Goal: Task Accomplishment & Management: Complete application form

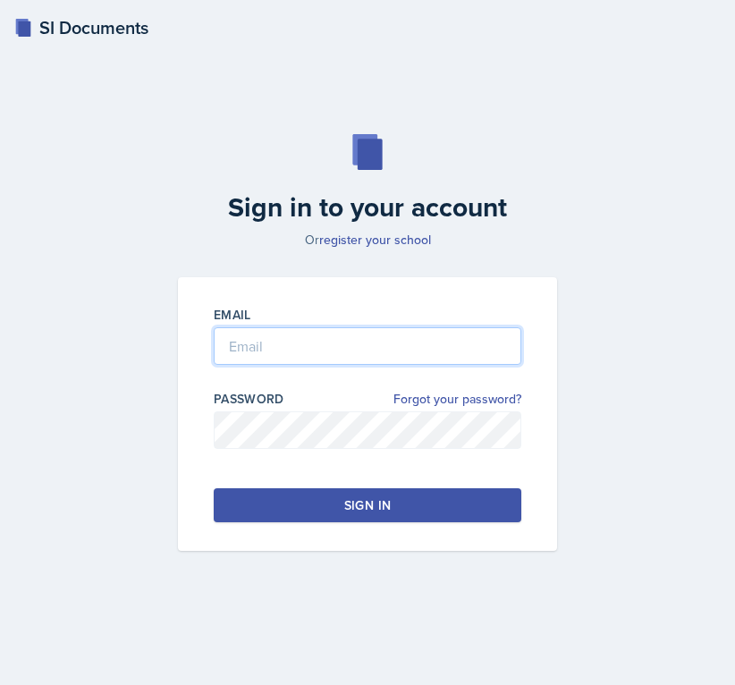
type input "[EMAIL_ADDRESS][PERSON_NAME][DOMAIN_NAME]"
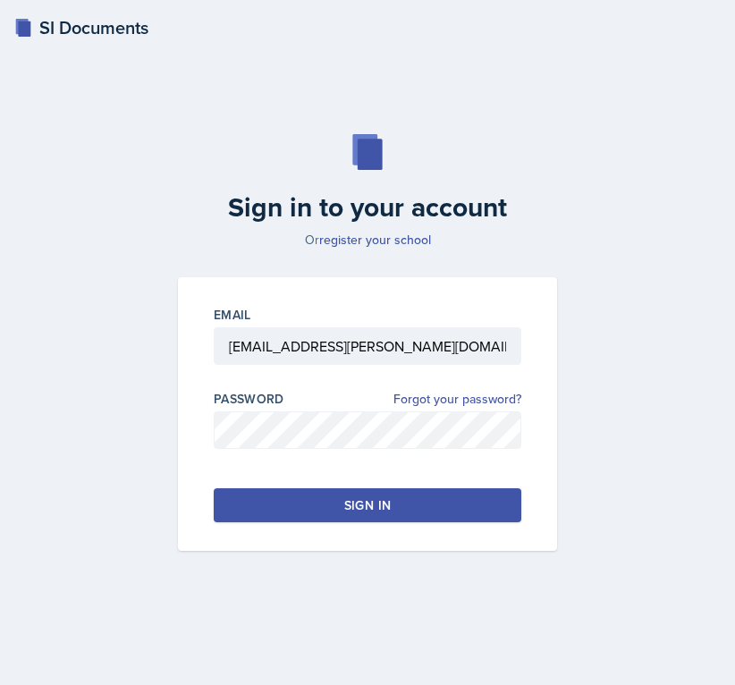
click at [286, 517] on button "Sign in" at bounding box center [368, 505] width 308 height 34
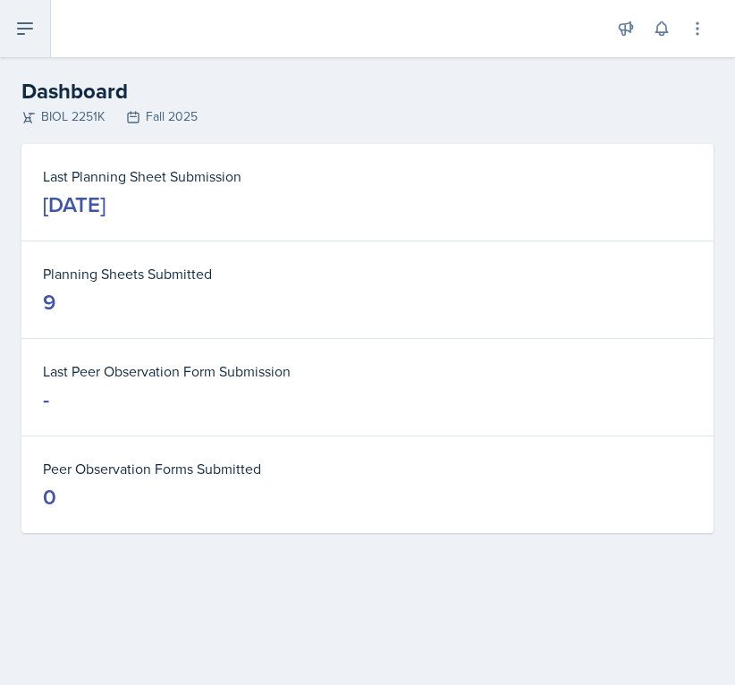
click at [27, 21] on icon at bounding box center [24, 28] width 21 height 21
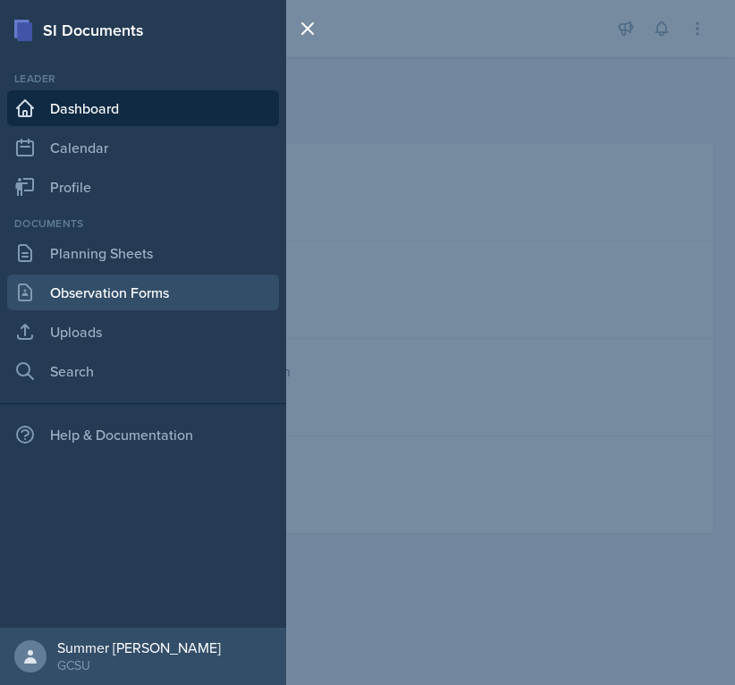
click at [85, 292] on link "Observation Forms" at bounding box center [143, 293] width 272 height 36
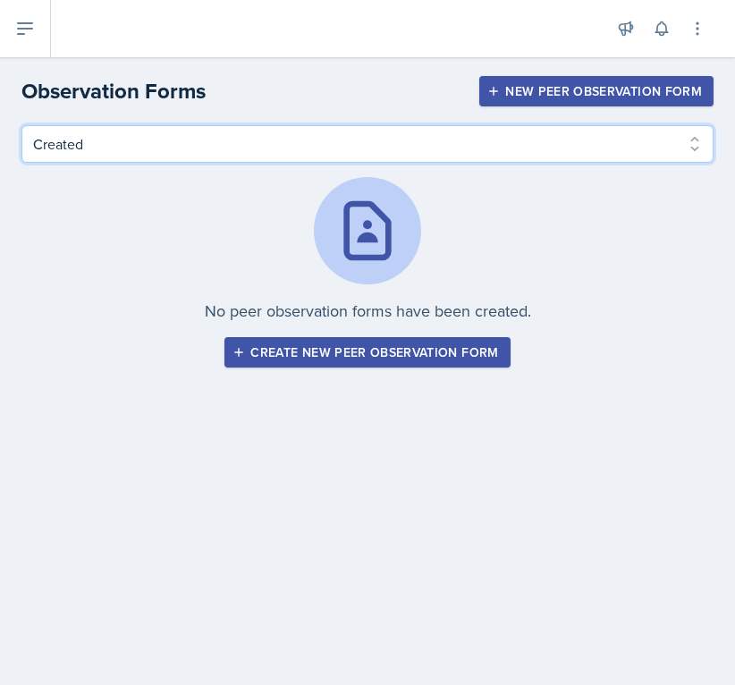
click at [47, 148] on select "Created Observed" at bounding box center [367, 144] width 692 height 38
click at [21, 125] on select "Created Observed" at bounding box center [367, 144] width 692 height 38
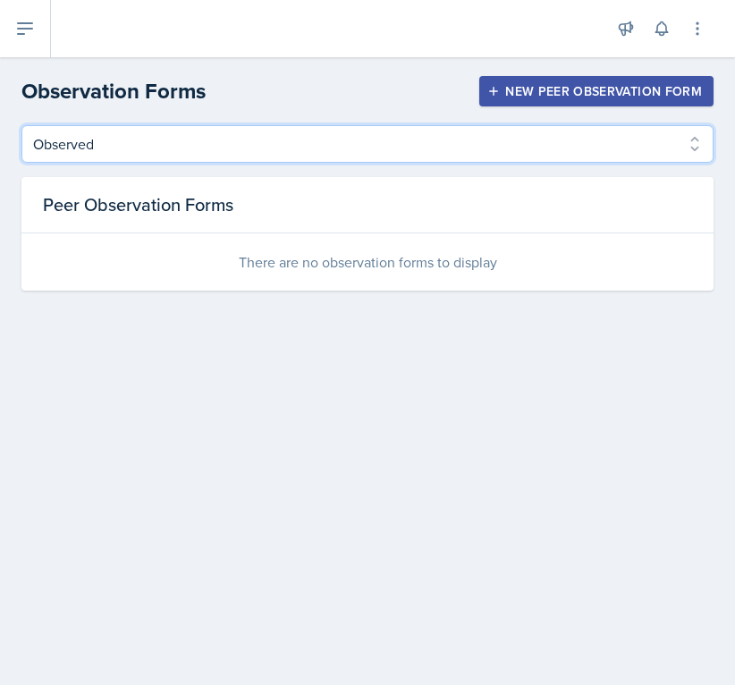
click at [72, 145] on select "Created Observed" at bounding box center [367, 144] width 692 height 38
select select "Created"
click at [21, 125] on select "Created Observed" at bounding box center [367, 144] width 692 height 38
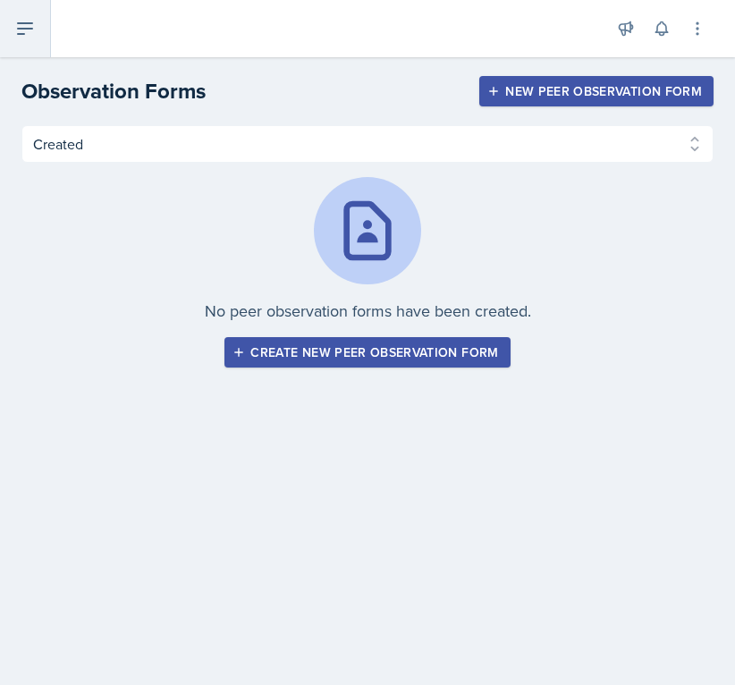
click at [30, 26] on icon at bounding box center [24, 28] width 21 height 21
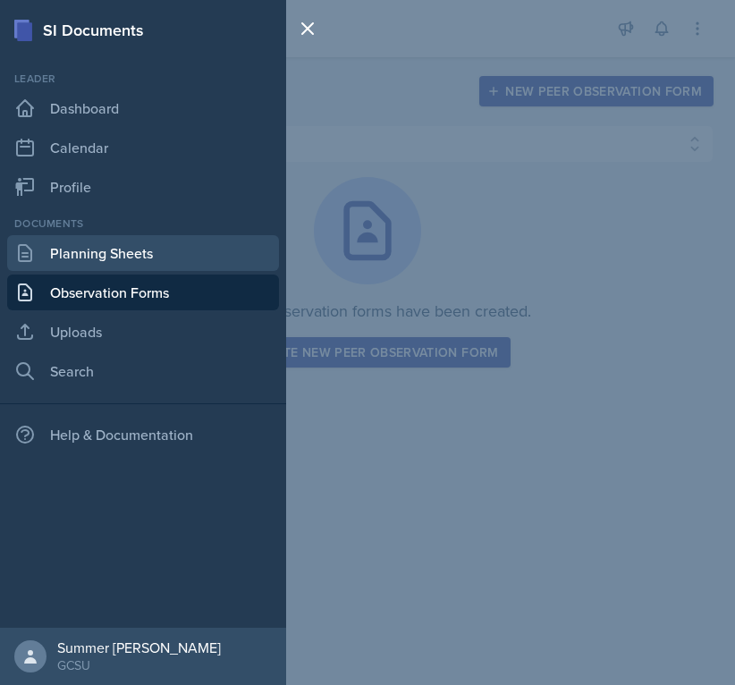
click at [114, 265] on link "Planning Sheets" at bounding box center [143, 253] width 272 height 36
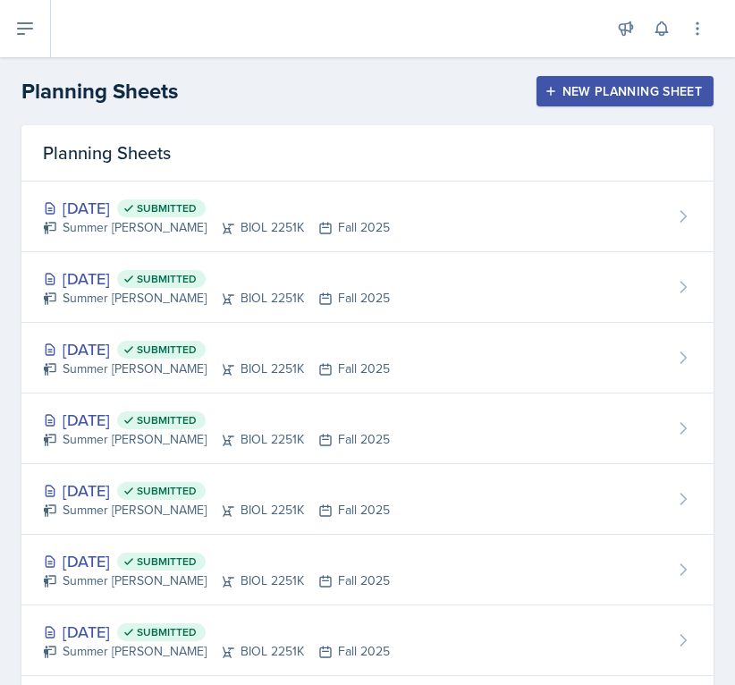
click at [571, 88] on div "New Planning Sheet" at bounding box center [625, 91] width 154 height 14
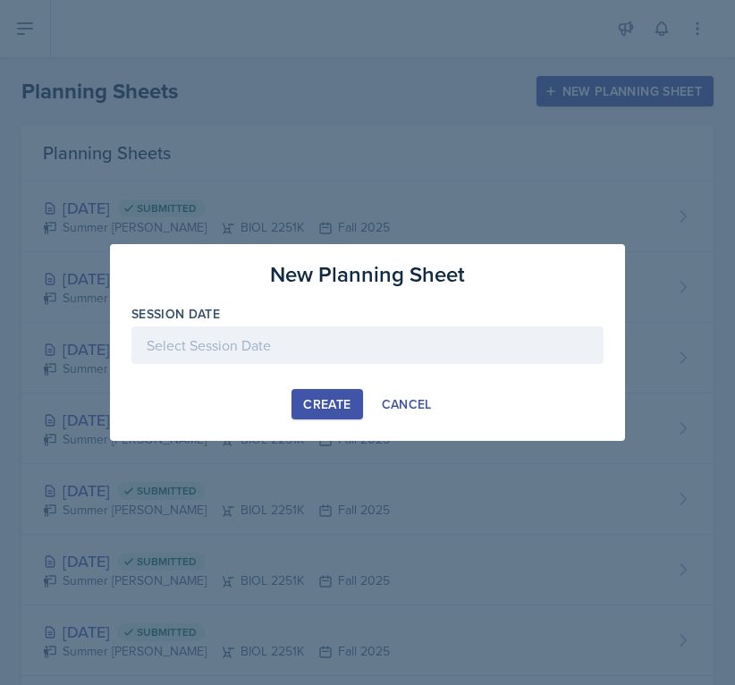
click at [312, 342] on div at bounding box center [367, 345] width 472 height 38
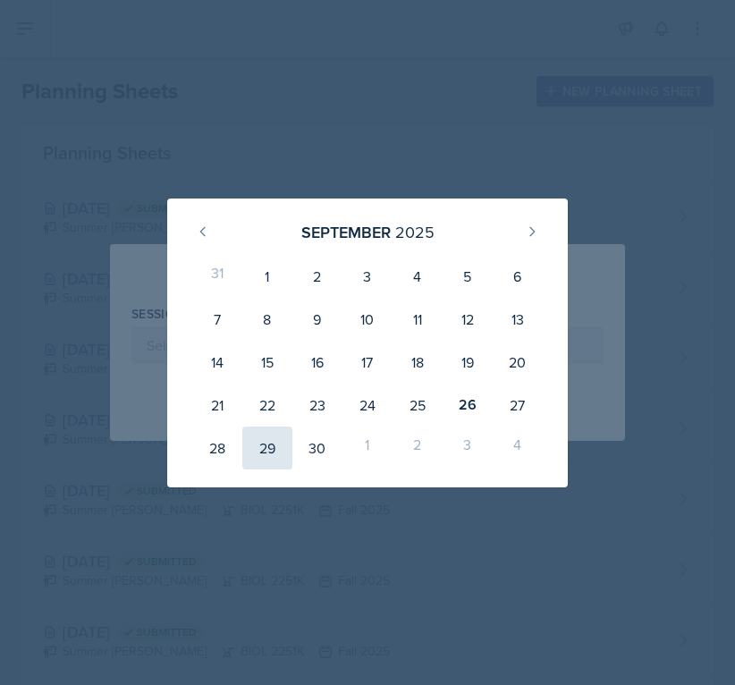
click at [265, 450] on div "29" at bounding box center [267, 448] width 50 height 43
type input "[DATE]"
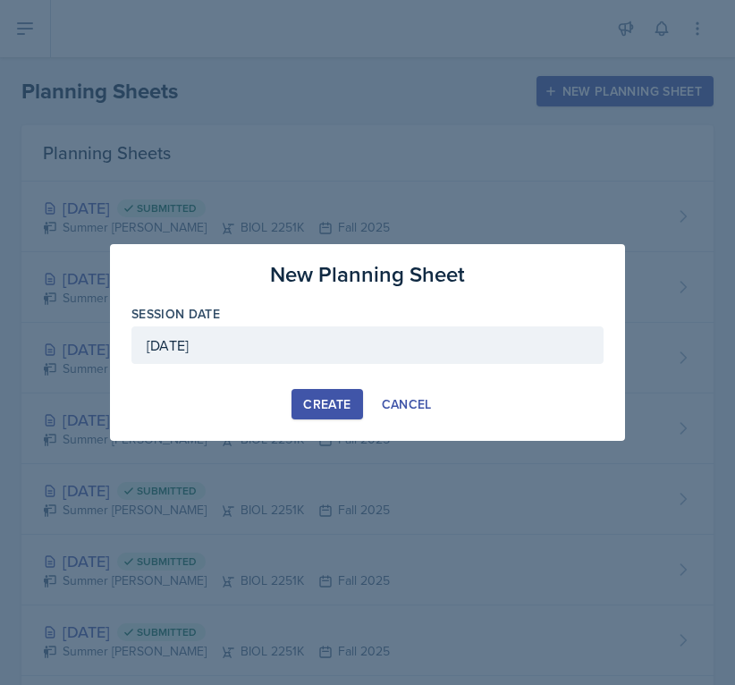
click at [326, 403] on div "Create" at bounding box center [326, 404] width 47 height 14
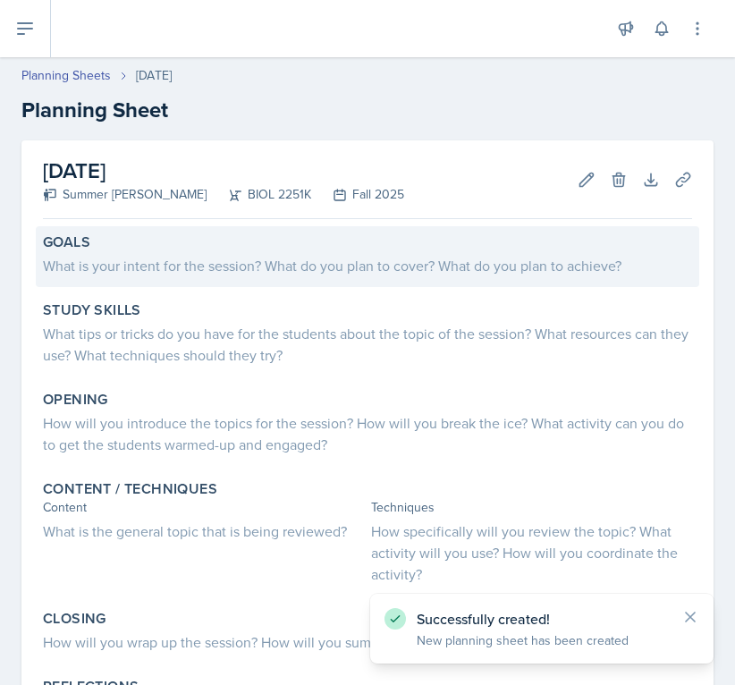
click at [131, 275] on div "What is your intent for the session? What do you plan to cover? What do you pla…" at bounding box center [367, 265] width 649 height 21
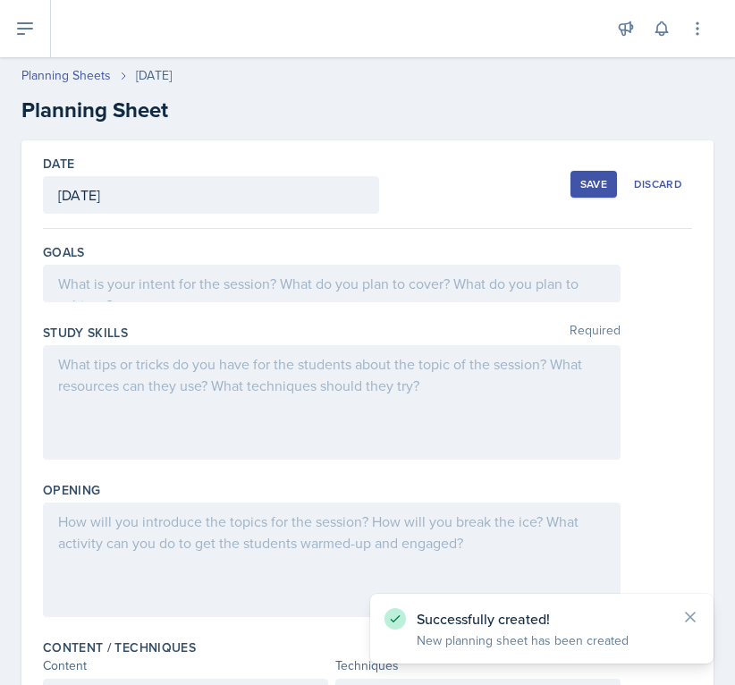
click at [131, 275] on div at bounding box center [332, 284] width 578 height 38
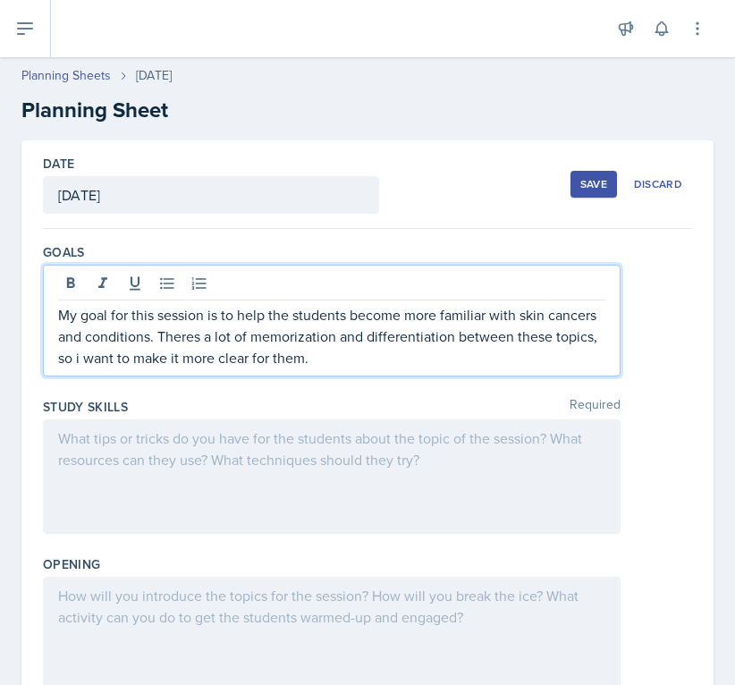
click at [137, 490] on div at bounding box center [332, 476] width 578 height 114
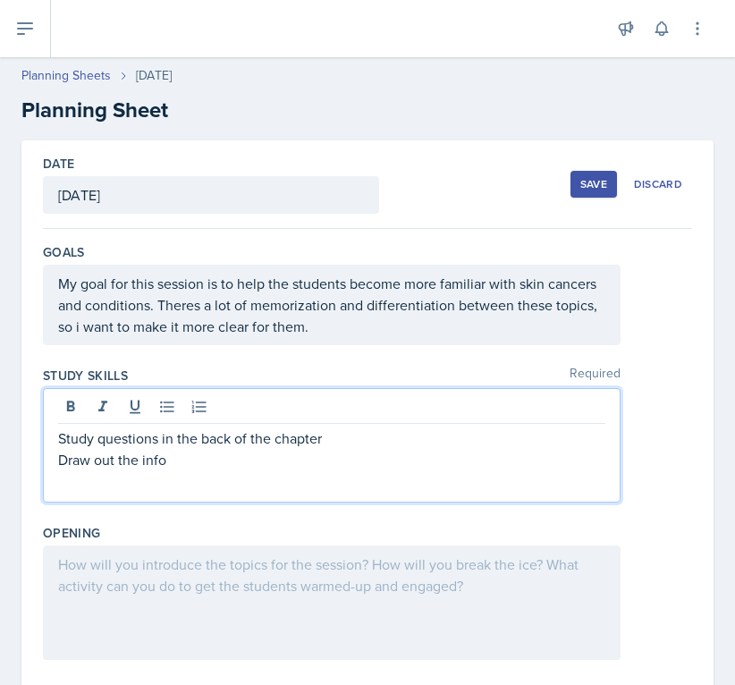
click at [187, 531] on div "Opening" at bounding box center [367, 533] width 649 height 18
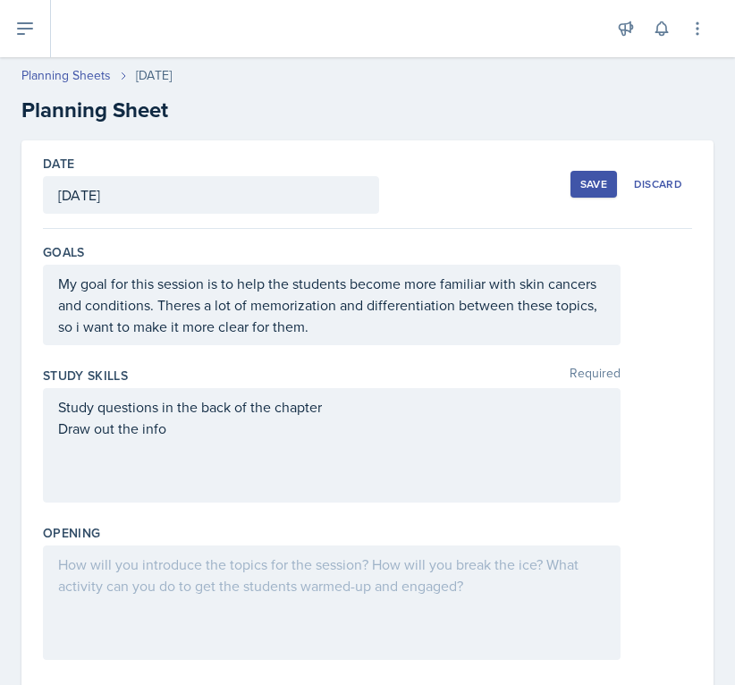
click at [173, 573] on div at bounding box center [332, 602] width 578 height 114
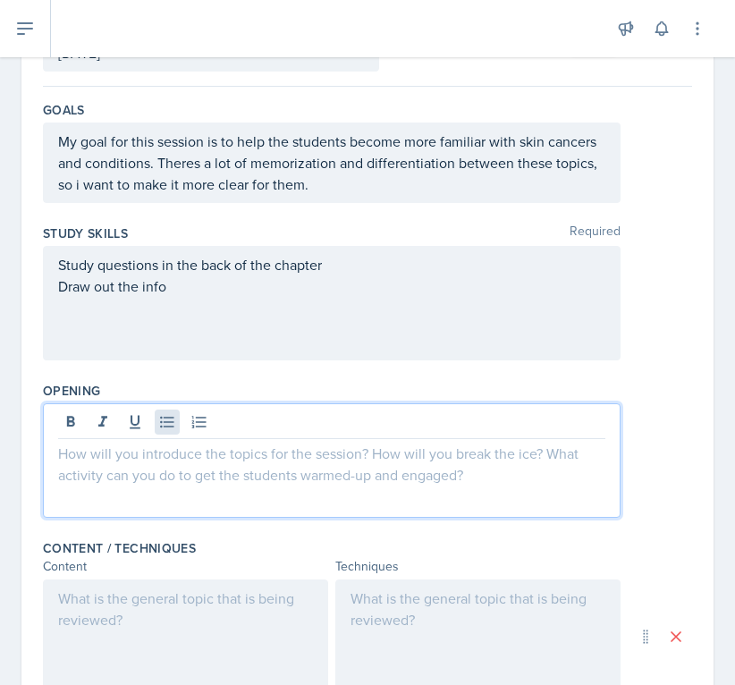
scroll to position [148, 0]
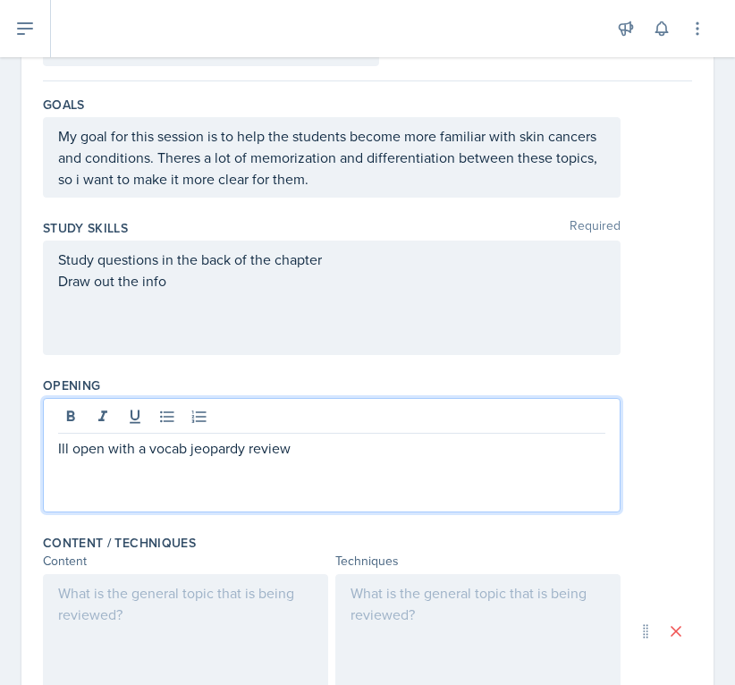
click at [278, 548] on div "Content / Techniques" at bounding box center [367, 543] width 649 height 18
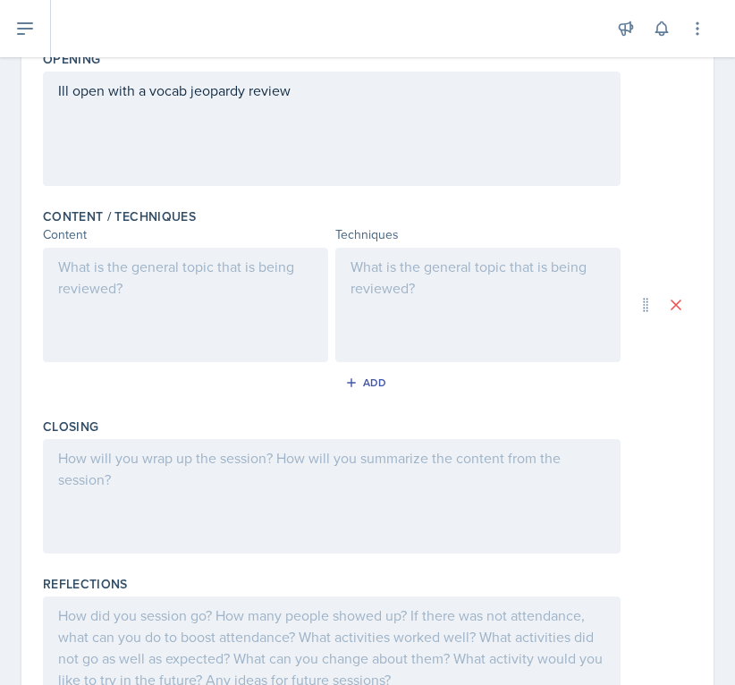
scroll to position [476, 0]
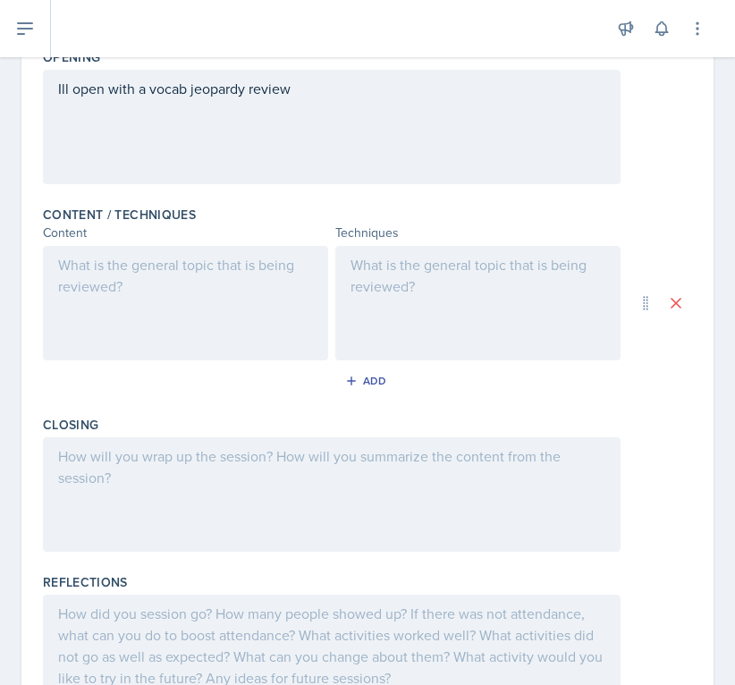
click at [126, 320] on div at bounding box center [185, 303] width 285 height 114
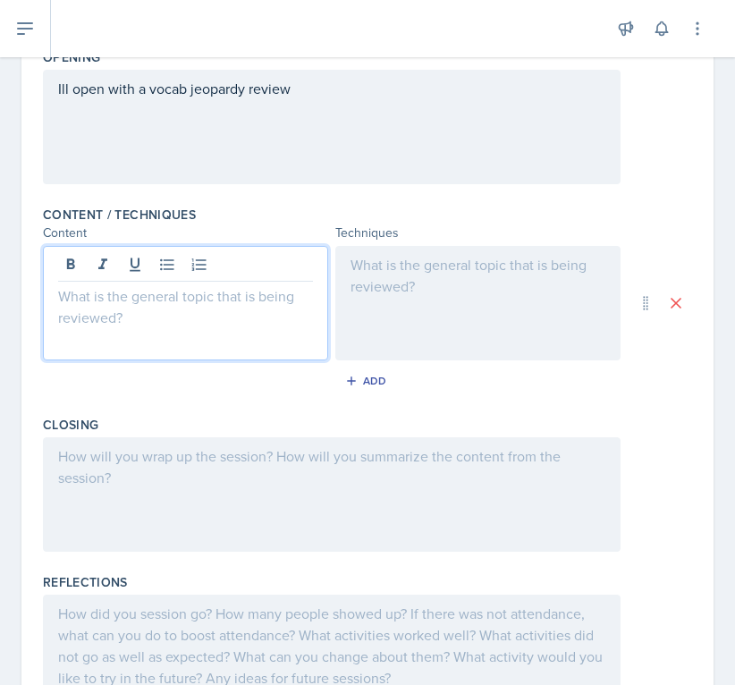
scroll to position [507, 0]
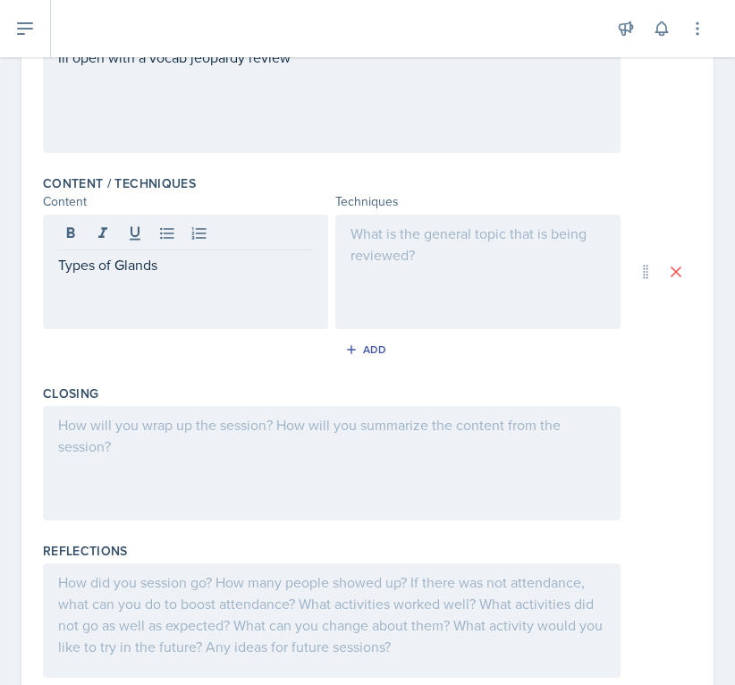
click at [451, 270] on div at bounding box center [477, 272] width 285 height 114
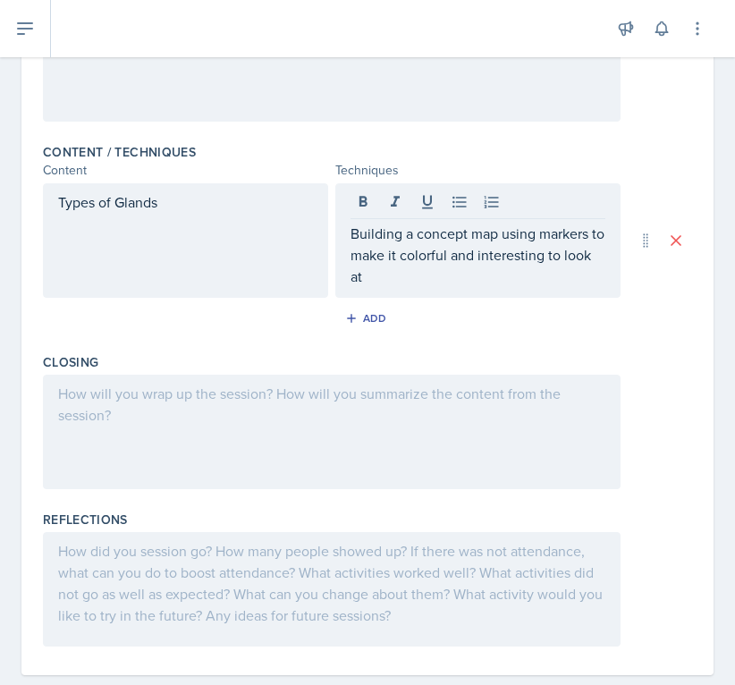
click at [616, 328] on div "Add" at bounding box center [367, 322] width 649 height 34
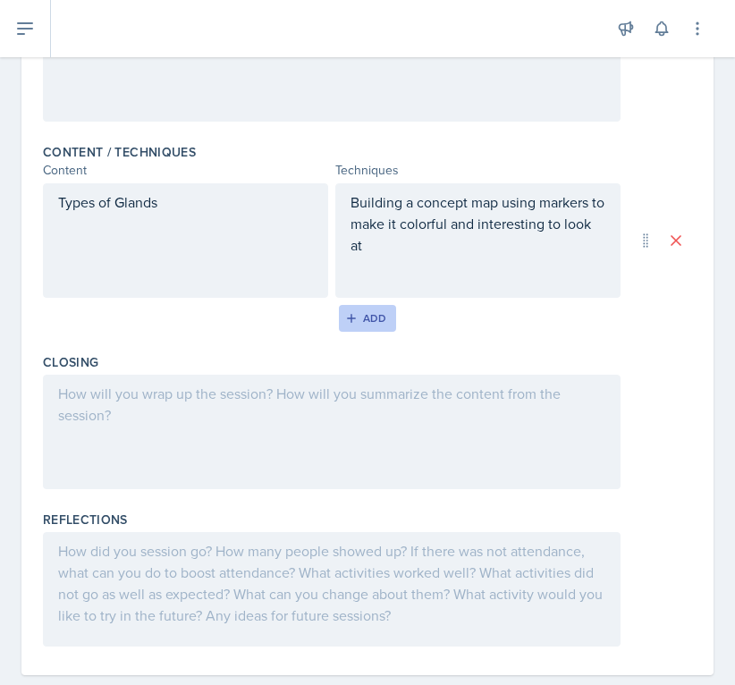
click at [366, 315] on div "Add" at bounding box center [368, 318] width 38 height 14
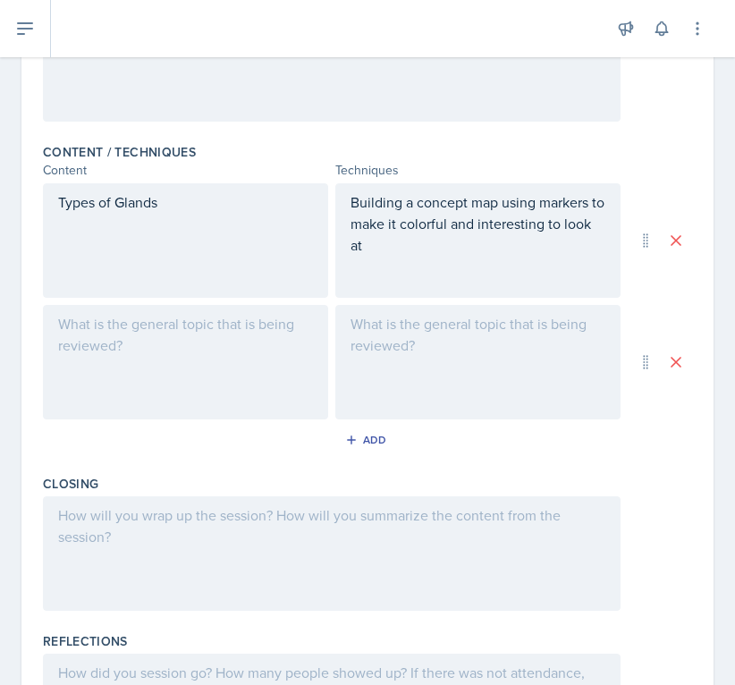
click at [14, 450] on div "Date [DATE] [DATE] 31 1 2 3 4 5 6 7 8 9 10 11 12 13 14 15 16 17 18 19 20 21 22 …" at bounding box center [367, 221] width 735 height 1238
click at [85, 344] on div at bounding box center [185, 362] width 285 height 114
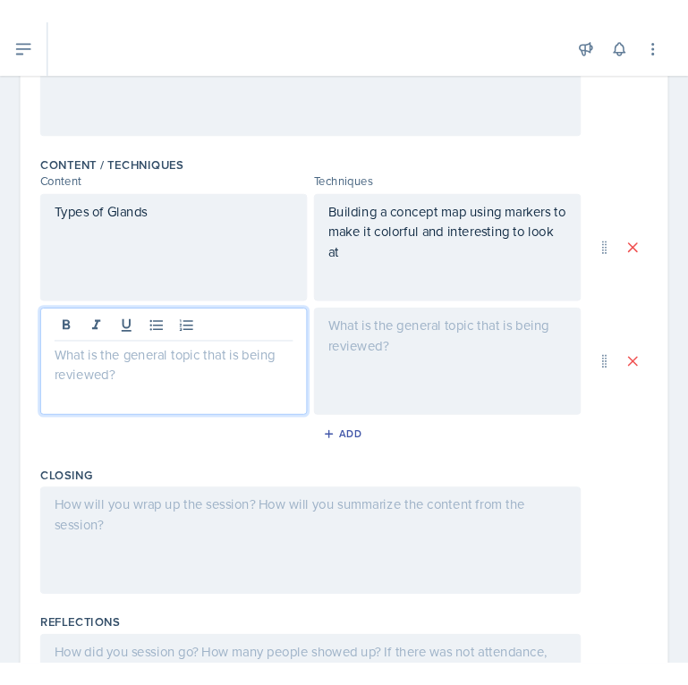
scroll to position [570, 0]
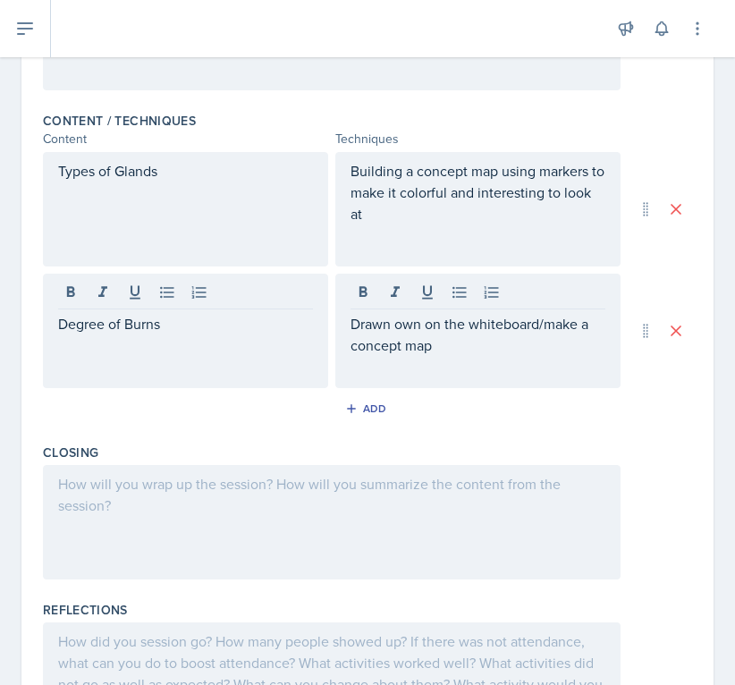
click at [202, 442] on div "Closing" at bounding box center [367, 514] width 649 height 157
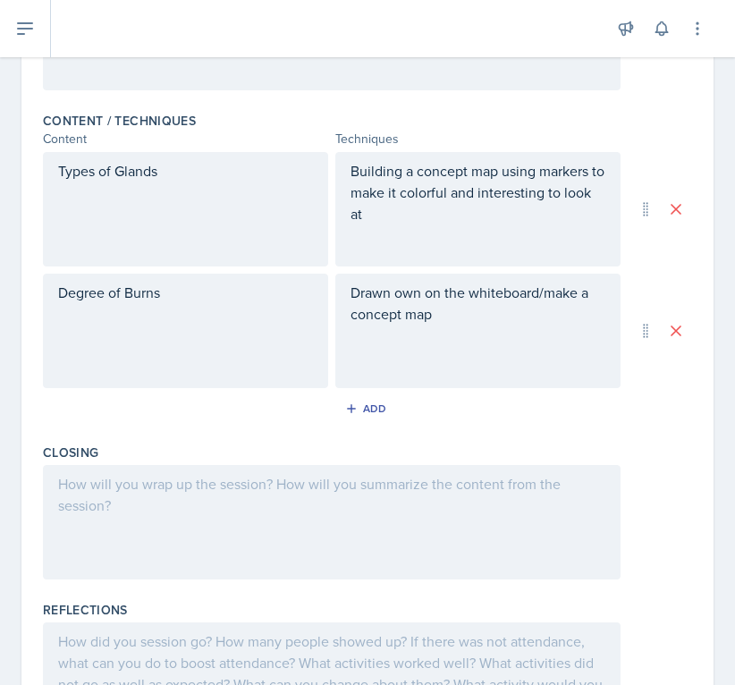
click at [419, 305] on div "Drawn own on the whiteboard/make a concept map" at bounding box center [477, 331] width 285 height 114
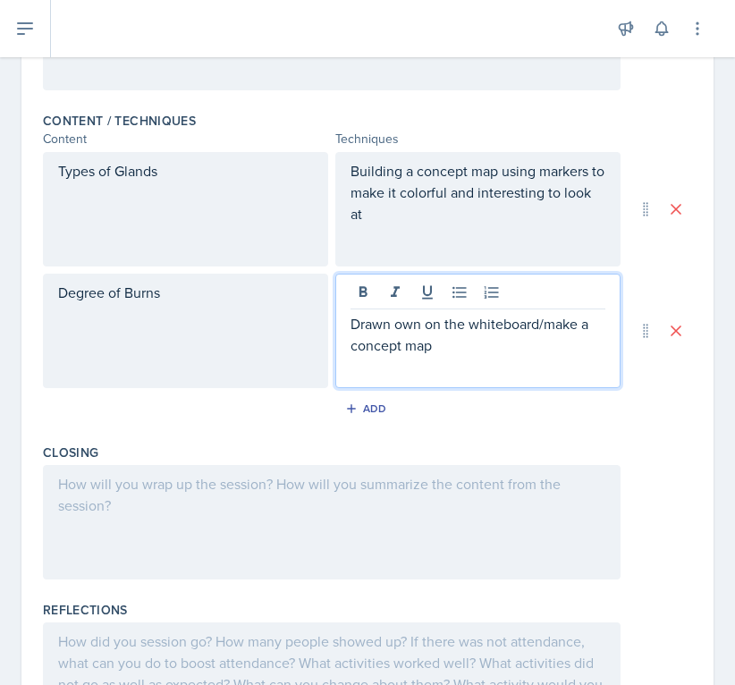
click at [420, 328] on p "Drawn own on the whiteboard/make a concept map" at bounding box center [478, 334] width 255 height 43
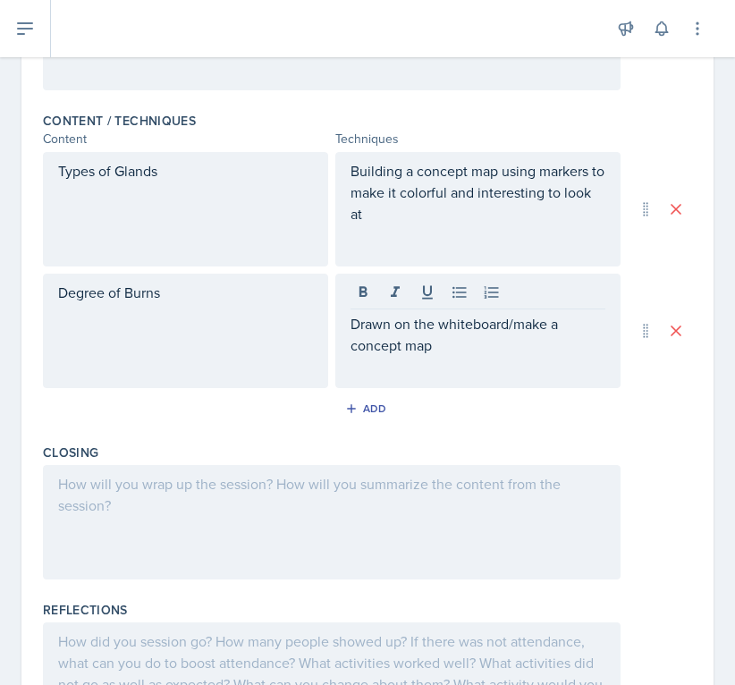
click at [417, 420] on div "Add" at bounding box center [367, 412] width 649 height 34
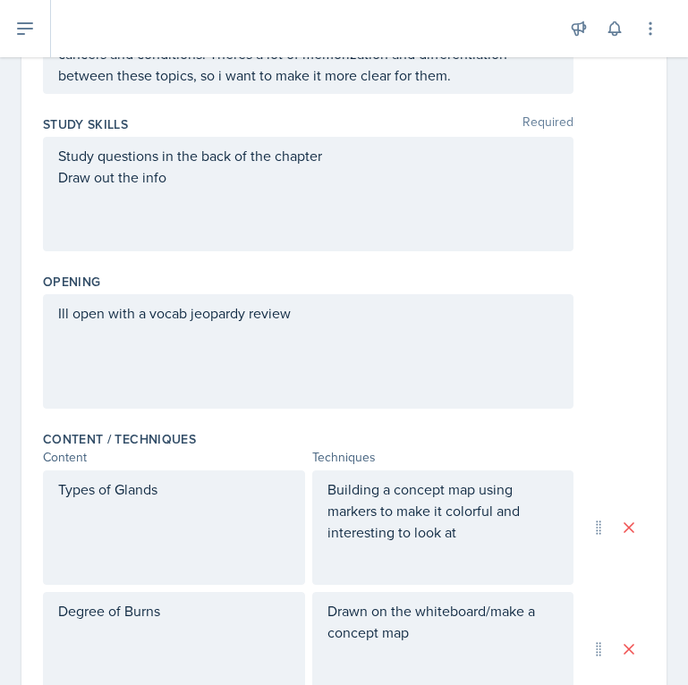
scroll to position [0, 0]
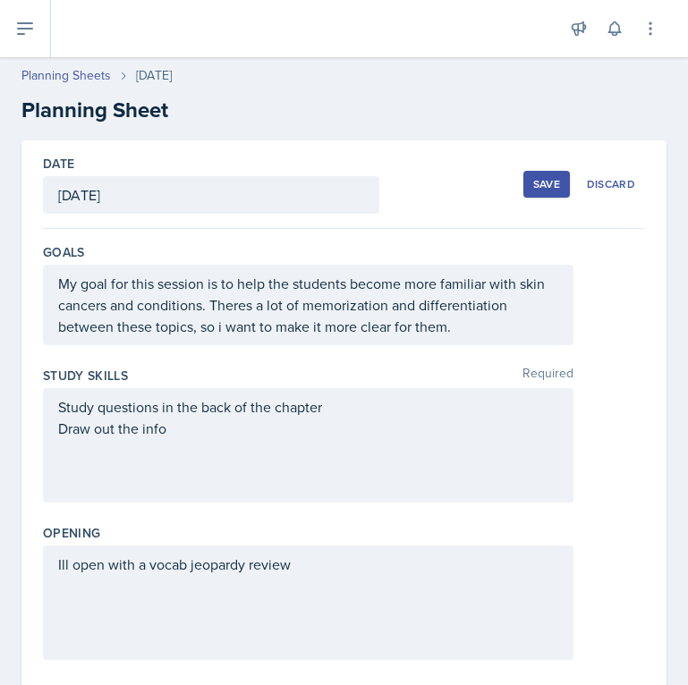
click at [548, 177] on div "Save" at bounding box center [546, 184] width 27 height 14
